Goal: Communication & Community: Answer question/provide support

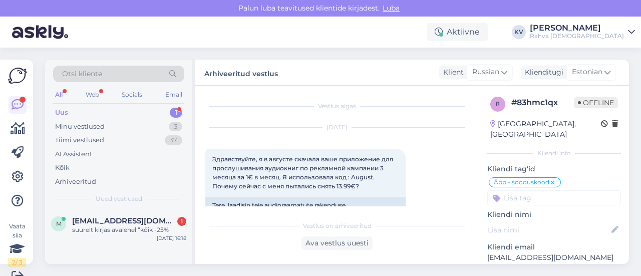
scroll to position [1034, 0]
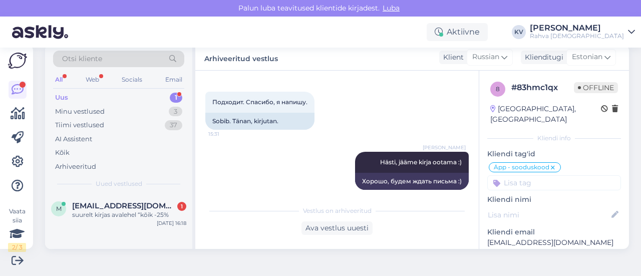
click at [116, 96] on div "Uus 1" at bounding box center [118, 98] width 131 height 14
click at [113, 210] on div "suurelt kirjas avalehel “kõik -25%" at bounding box center [129, 214] width 114 height 9
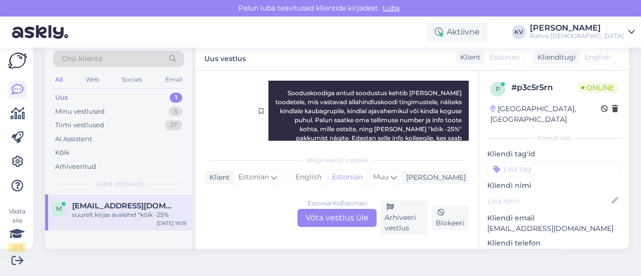
scroll to position [226, 0]
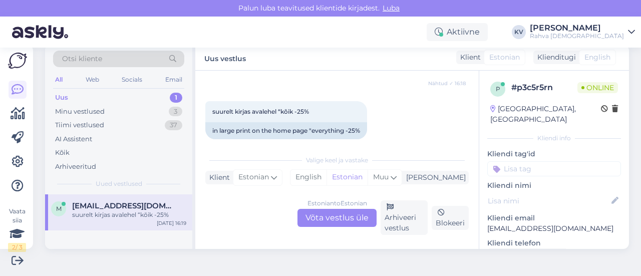
click at [334, 218] on div "Estonian to Estonian Võta vestlus üle" at bounding box center [336, 218] width 79 height 18
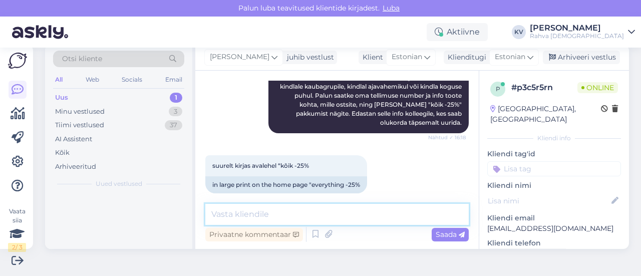
click at [295, 210] on textarea at bounding box center [336, 214] width 263 height 21
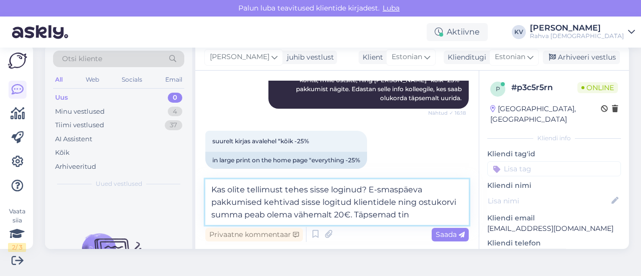
scroll to position [209, 0]
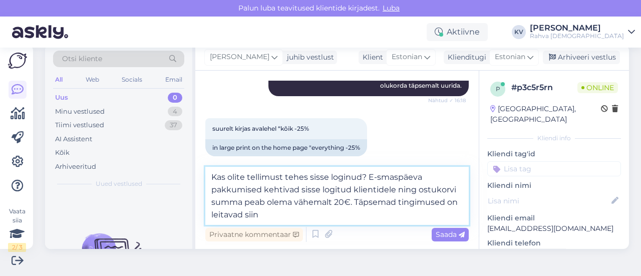
paste textarea "[URL][DOMAIN_NAME]"
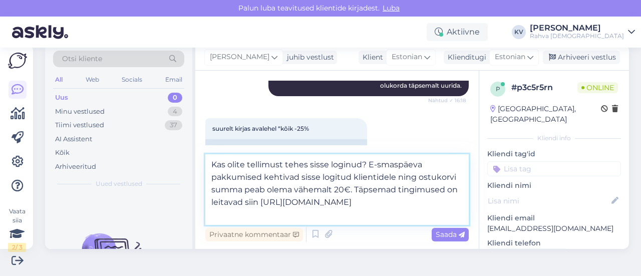
scroll to position [221, 0]
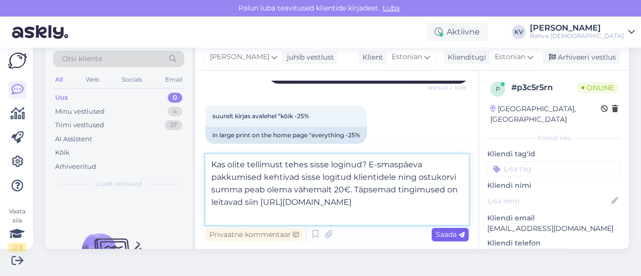
type textarea "Kas olite tellimust tehes sisse loginud? E-smaspäeva pakkumised kehtivad sisse …"
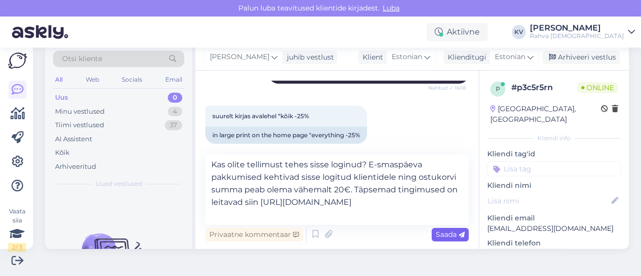
click at [444, 233] on span "Saada" at bounding box center [450, 234] width 29 height 9
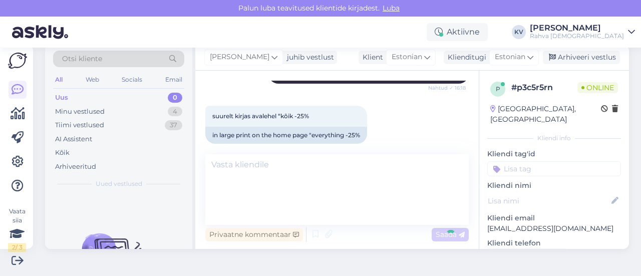
scroll to position [242, 0]
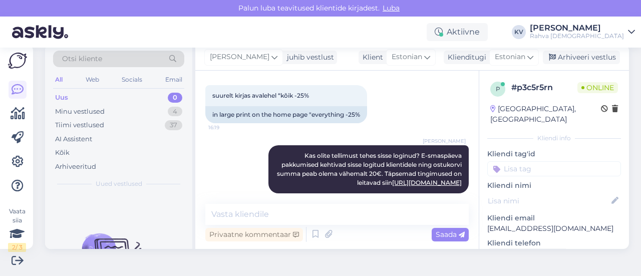
click at [529, 161] on input at bounding box center [554, 168] width 134 height 15
type input "Veeb - e-s"
click at [566, 192] on span "Veeb - e-smaspäev kampaania" at bounding box center [554, 195] width 80 height 6
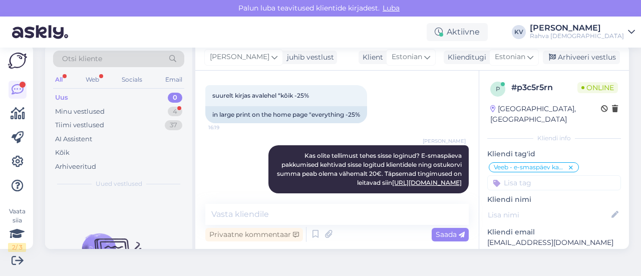
scroll to position [285, 0]
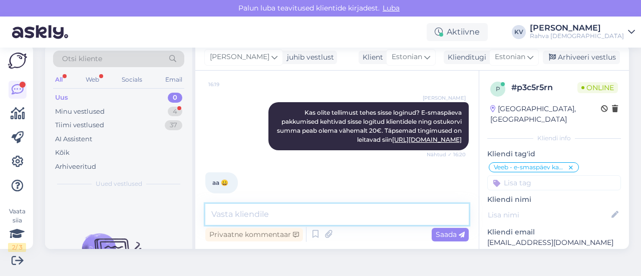
click at [242, 220] on textarea at bounding box center [336, 214] width 263 height 21
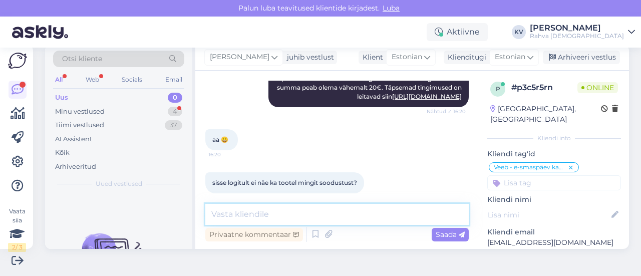
click at [282, 209] on textarea at bounding box center [336, 214] width 263 height 21
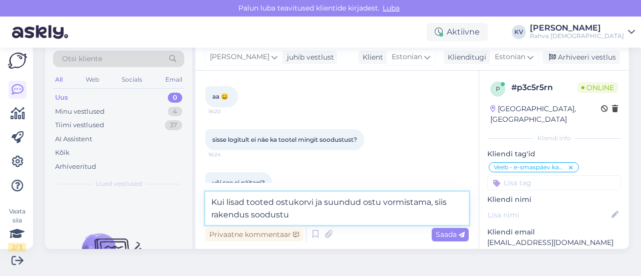
type textarea "Kui lisad tooted ostukorvi ja suundud ostu vormistama, siis rakendus soodustus"
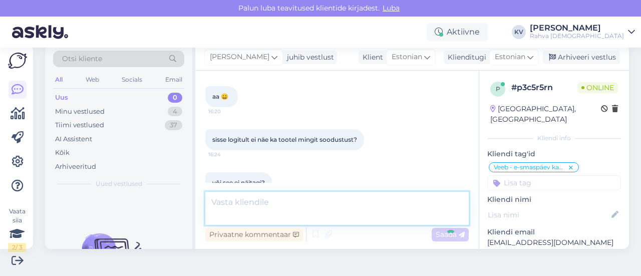
scroll to position [423, 0]
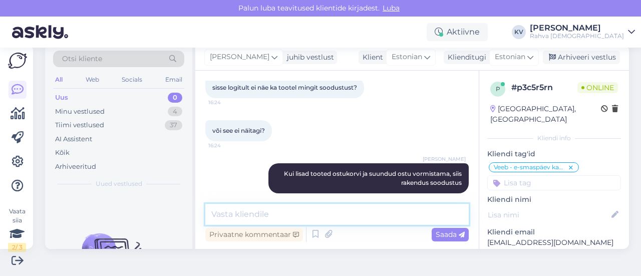
click at [309, 214] on textarea at bounding box center [336, 214] width 263 height 21
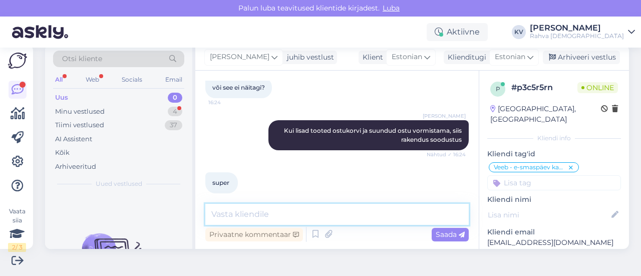
click at [255, 212] on textarea at bounding box center [336, 214] width 263 height 21
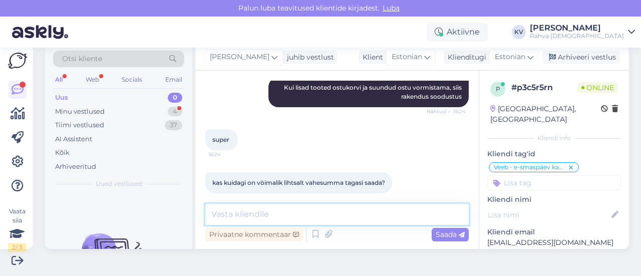
click at [274, 213] on textarea at bounding box center [336, 214] width 263 height 21
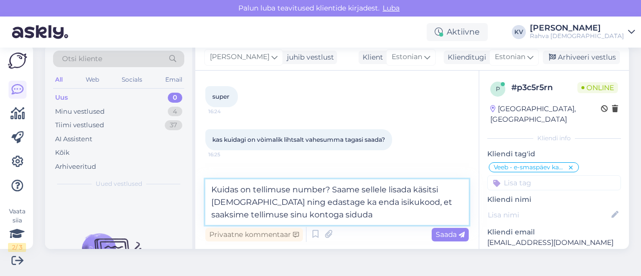
type textarea "Kuidas on tellimuse number? Saame sellele lisada käsitsi [DEMOGRAPHIC_DATA] nin…"
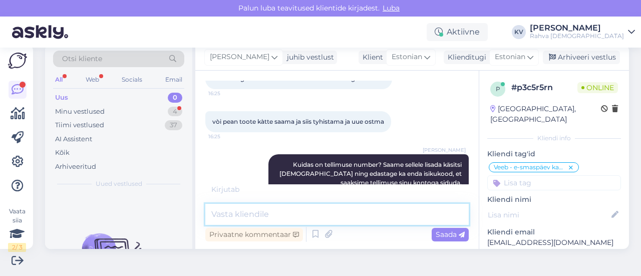
scroll to position [657, 0]
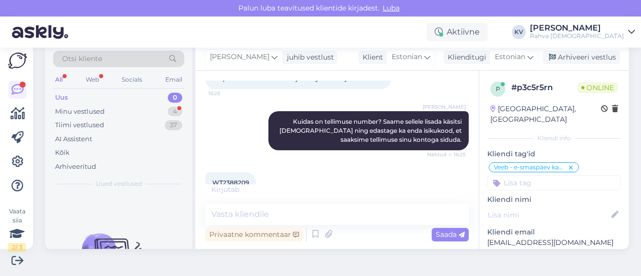
click at [228, 179] on span "WT2388209" at bounding box center [230, 183] width 37 height 8
copy div "WT2388209 16:26"
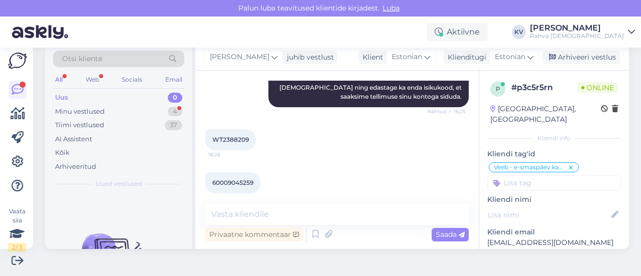
click at [236, 179] on span "60009045259" at bounding box center [232, 183] width 41 height 8
copy div "60009045259 16:26"
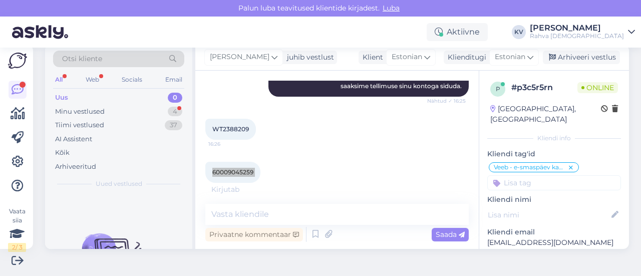
scroll to position [752, 0]
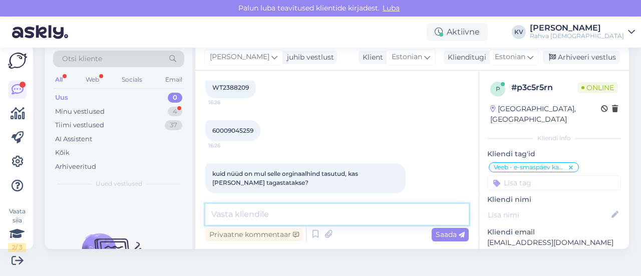
click at [254, 209] on textarea at bounding box center [336, 214] width 263 height 21
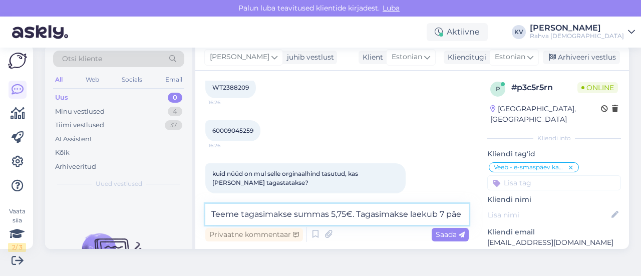
scroll to position [762, 0]
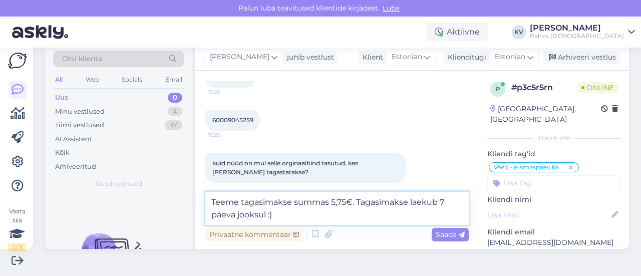
type textarea "Teeme tagasimakse summas 5,75€. Tagasimakse laekub 7 päeva jooksul :)"
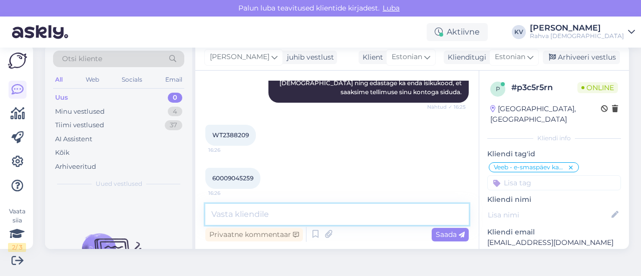
scroll to position [704, 0]
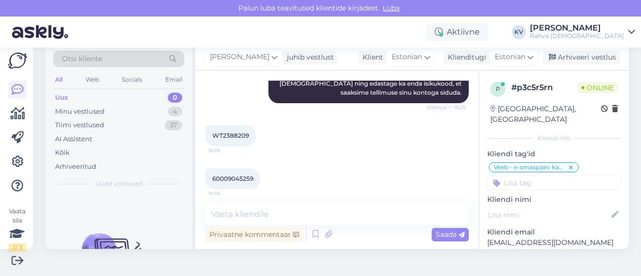
click at [235, 132] on span "WT2388209" at bounding box center [230, 136] width 37 height 8
copy div "WT2388209 16:26"
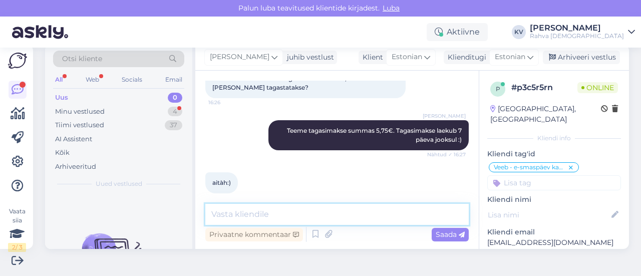
click at [264, 215] on textarea at bounding box center [336, 214] width 263 height 21
type textarea "Palun :)"
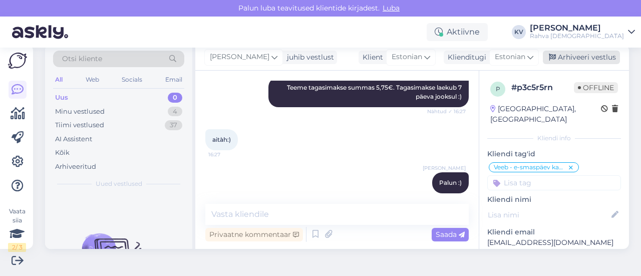
click at [572, 59] on div "Arhiveeri vestlus" at bounding box center [581, 58] width 77 height 14
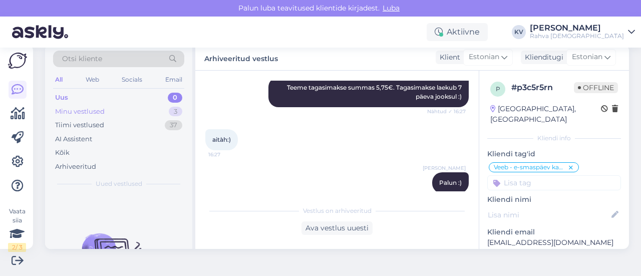
click at [121, 109] on div "Minu vestlused 3" at bounding box center [118, 112] width 131 height 14
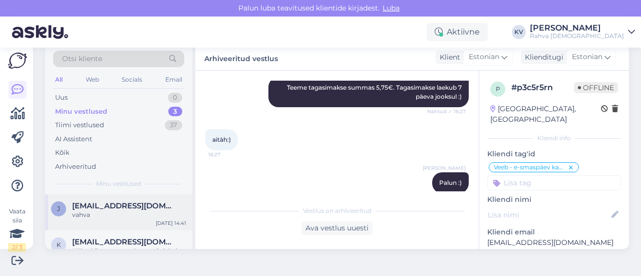
click at [110, 210] on div "vahva" at bounding box center [129, 214] width 114 height 9
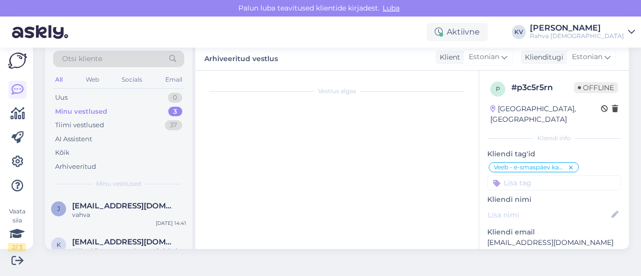
scroll to position [629, 0]
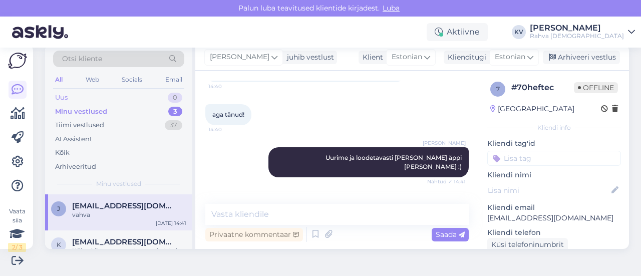
click at [106, 97] on div "Uus 0" at bounding box center [118, 98] width 131 height 14
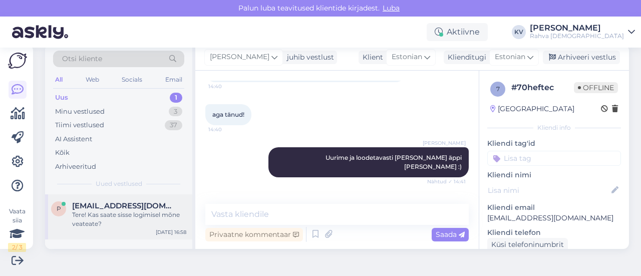
click at [92, 219] on div "Tere! Kas saate sisse logimisel mõne veateate?" at bounding box center [129, 219] width 114 height 18
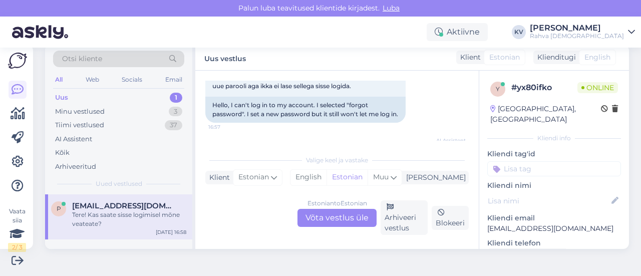
scroll to position [130, 0]
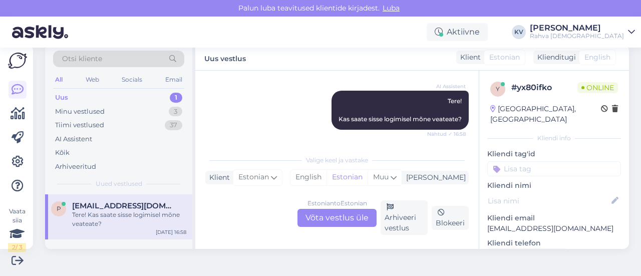
click at [354, 218] on div "Estonian to Estonian Võta vestlus üle" at bounding box center [336, 218] width 79 height 18
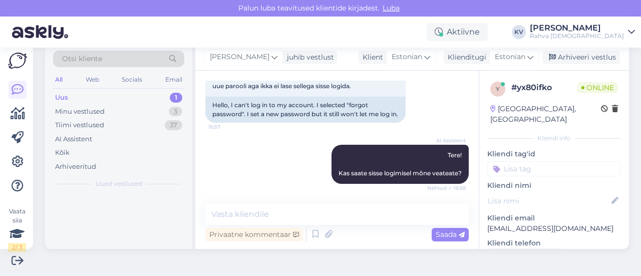
scroll to position [76, 0]
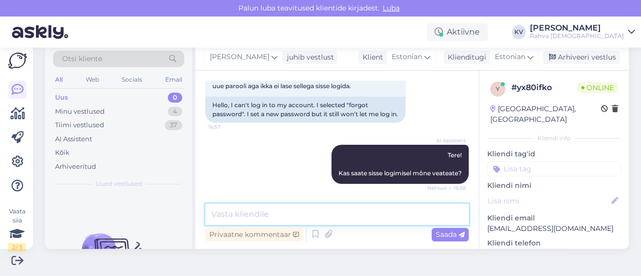
click at [283, 213] on textarea at bounding box center [336, 214] width 263 height 21
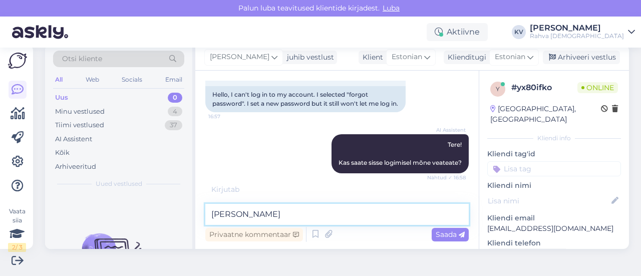
scroll to position [119, 0]
type textarea "K"
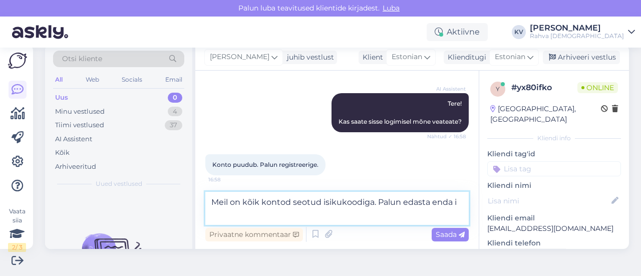
scroll to position [130, 0]
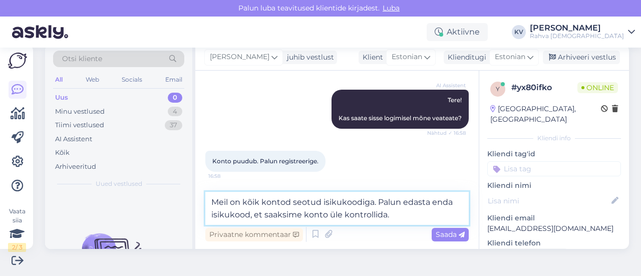
type textarea "Meil on kõik kontod seotud isikukoodiga. Palun edasta enda isikukood, et saaksi…"
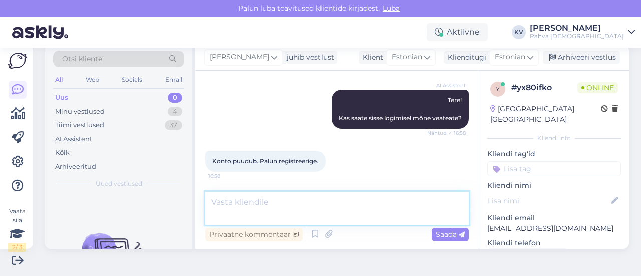
scroll to position [223, 0]
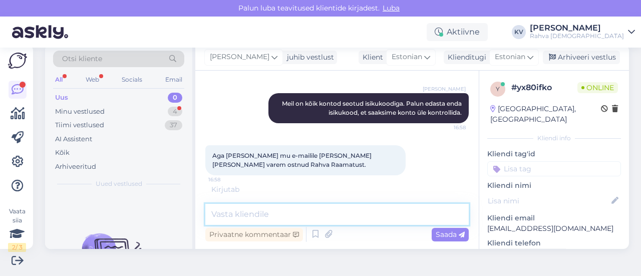
click at [283, 213] on textarea at bounding box center [336, 214] width 263 height 21
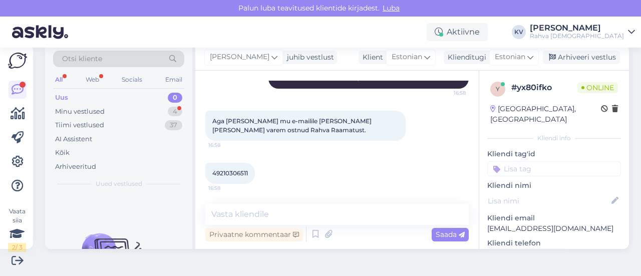
click at [211, 169] on div "49210306511 16:58" at bounding box center [230, 173] width 50 height 21
click at [220, 173] on span "49210306511" at bounding box center [230, 173] width 36 height 8
copy div "49210306511 16:58"
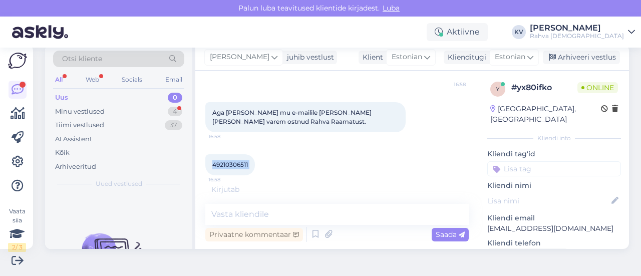
scroll to position [276, 0]
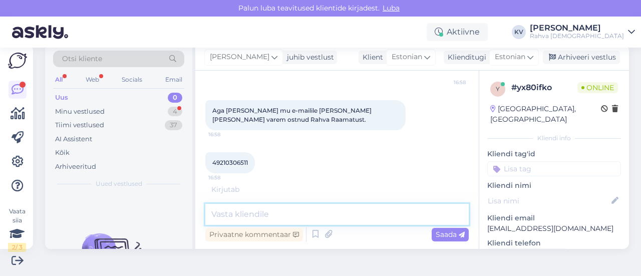
click at [340, 212] on textarea at bounding box center [336, 214] width 263 height 21
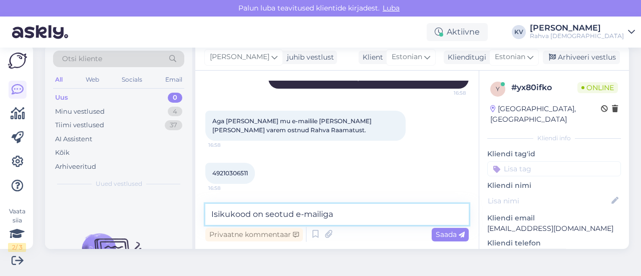
paste textarea "[EMAIL_ADDRESS][DOMAIN_NAME]"
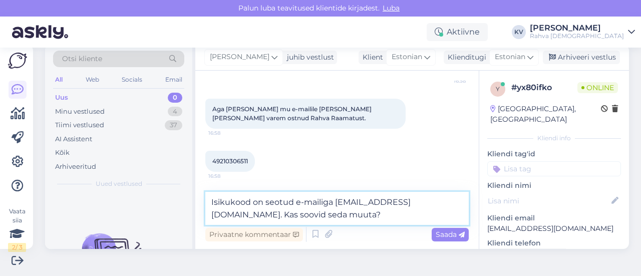
type textarea "Isikukood on seotud e-mailiga [EMAIL_ADDRESS][DOMAIN_NAME]. Kas soovid seda muu…"
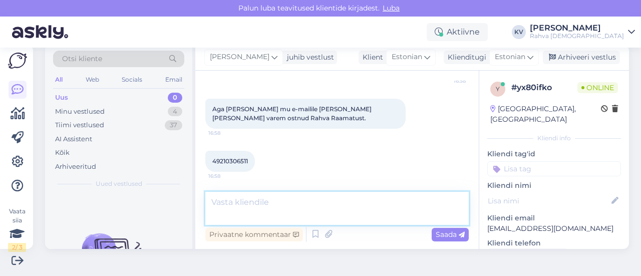
scroll to position [318, 0]
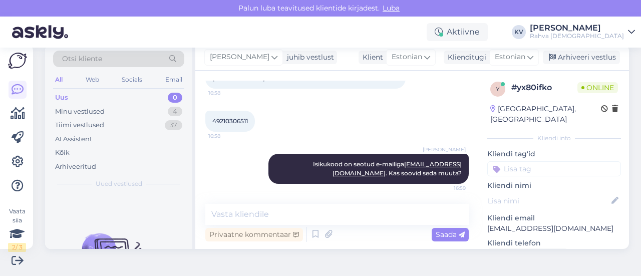
click at [496, 223] on p "[EMAIL_ADDRESS][DOMAIN_NAME]" at bounding box center [554, 228] width 134 height 11
copy p "[EMAIL_ADDRESS][DOMAIN_NAME]"
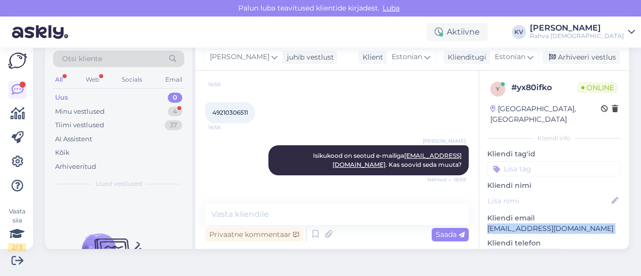
scroll to position [361, 0]
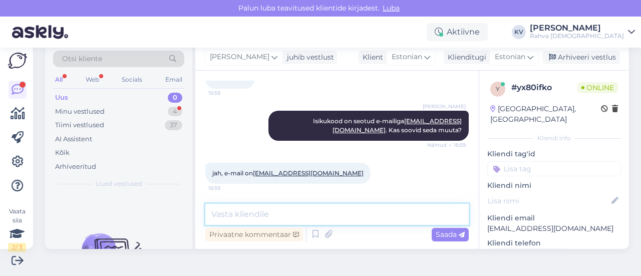
click at [322, 216] on textarea at bounding box center [336, 214] width 263 height 21
click at [277, 210] on textarea at bounding box center [336, 214] width 263 height 21
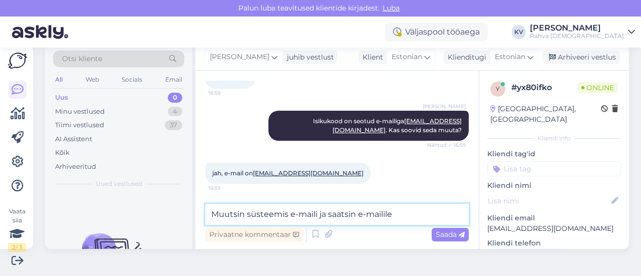
paste textarea "[EMAIL_ADDRESS][DOMAIN_NAME]"
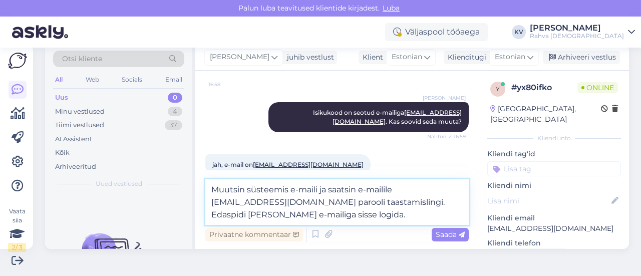
type textarea "Muutsin süsteemis e-maili ja saatsin e-mailile [EMAIL_ADDRESS][DOMAIN_NAME] par…"
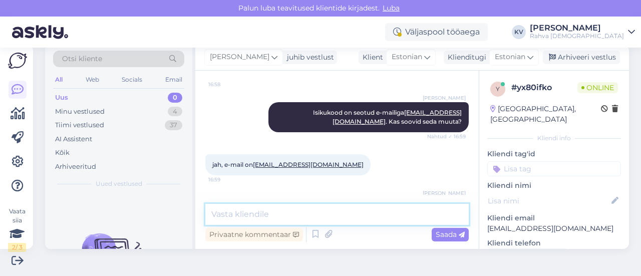
scroll to position [422, 0]
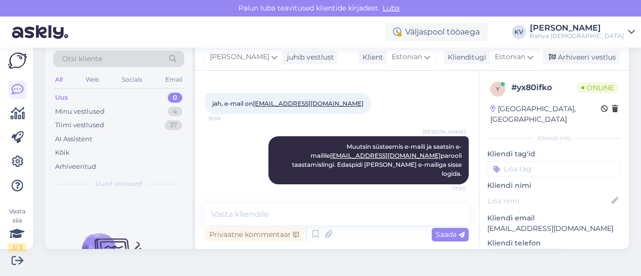
click at [574, 149] on p "Kliendi tag'id" at bounding box center [554, 154] width 134 height 11
click at [553, 161] on input at bounding box center [554, 168] width 134 height 15
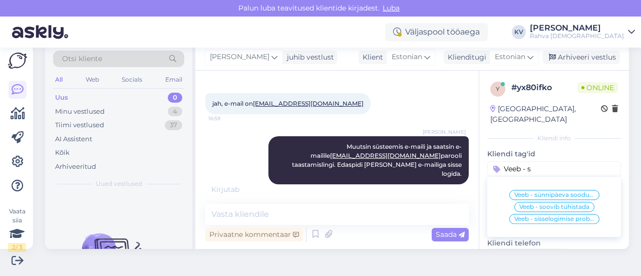
scroll to position [433, 0]
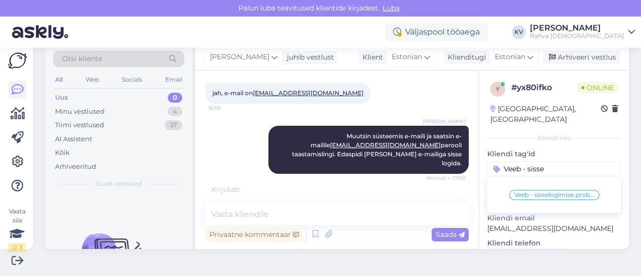
type input "Veeb - sisse"
click at [542, 192] on span "Veeb - sisselogimise probleem" at bounding box center [554, 195] width 80 height 6
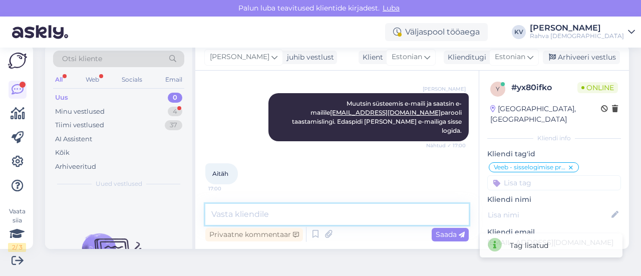
click at [358, 218] on textarea at bounding box center [336, 214] width 263 height 21
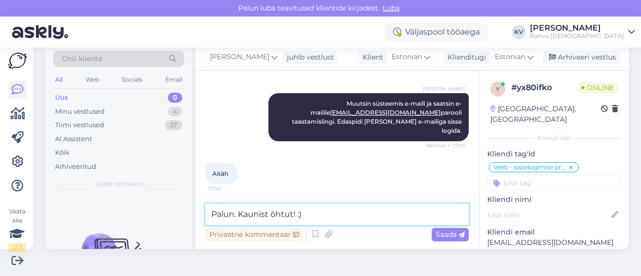
type textarea "Palun. Kaunist õhtut! :)"
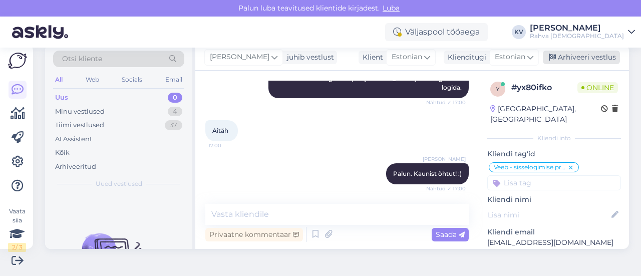
click at [595, 62] on div "Arhiveeri vestlus" at bounding box center [581, 58] width 77 height 14
